Goal: Use online tool/utility: Use online tool/utility

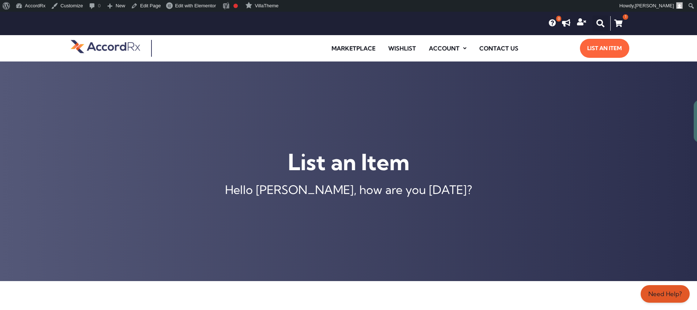
scroll to position [290, 0]
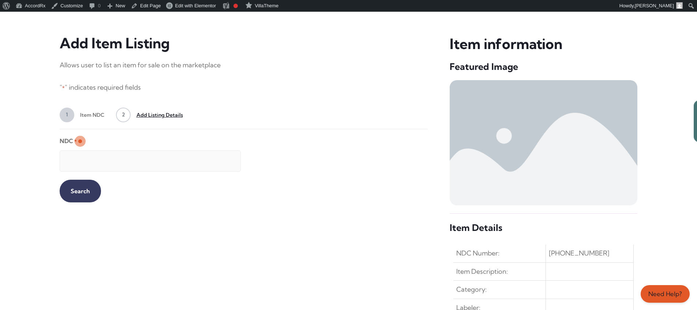
click at [144, 157] on input "NDC *" at bounding box center [150, 160] width 181 height 21
type input "99207046730"
click at [74, 190] on input "Search" at bounding box center [80, 191] width 41 height 23
